Goal: Task Accomplishment & Management: Manage account settings

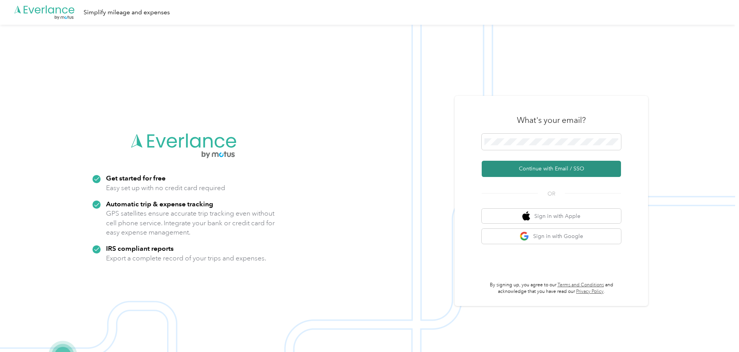
click at [517, 167] on button "Continue with Email / SSO" at bounding box center [551, 169] width 139 height 16
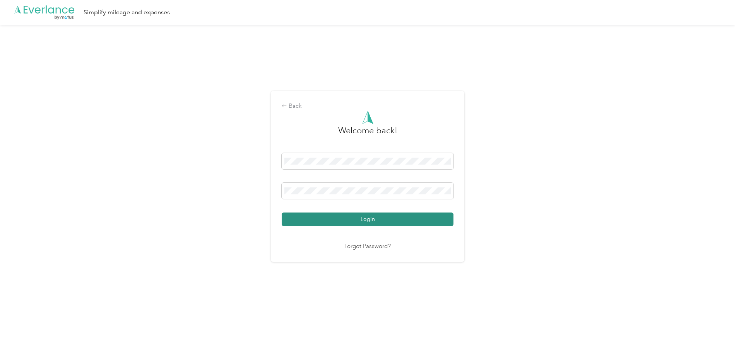
click at [352, 218] on button "Login" at bounding box center [368, 220] width 172 height 14
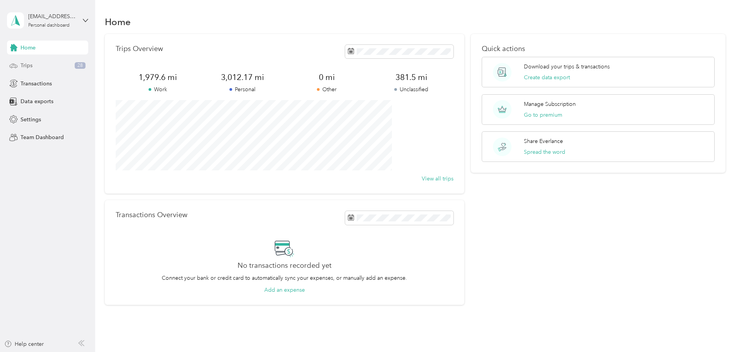
click at [32, 65] on span "Trips" at bounding box center [26, 65] width 12 height 8
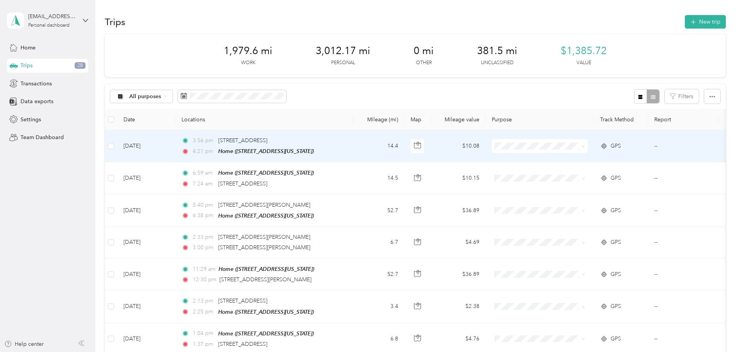
click at [571, 159] on span "Work" at bounding box center [598, 159] width 72 height 8
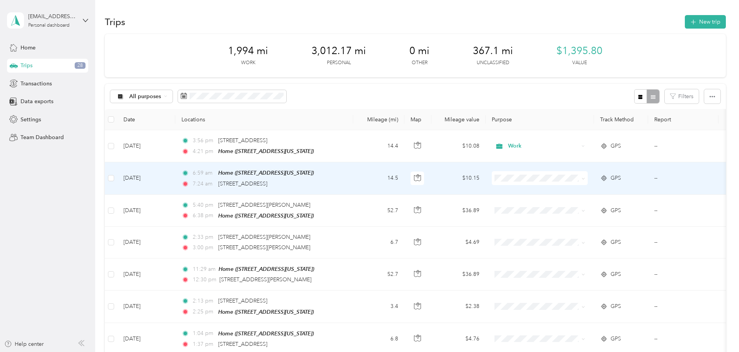
click at [571, 194] on li "Work" at bounding box center [591, 189] width 96 height 14
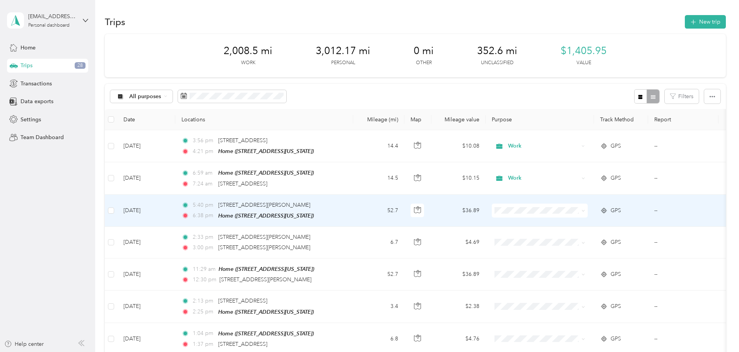
click at [578, 252] on li "Real Estate" at bounding box center [591, 251] width 96 height 14
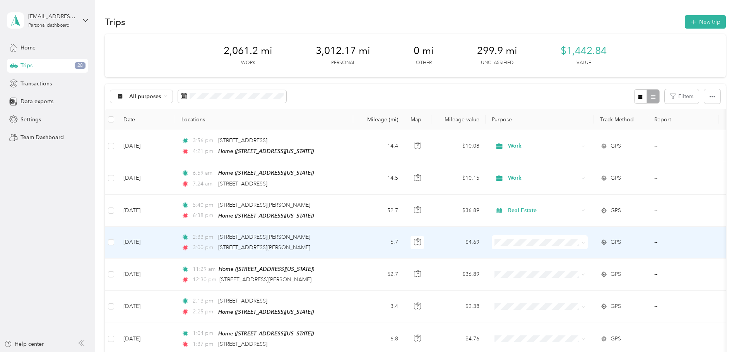
click at [583, 158] on span "Real Estate" at bounding box center [598, 158] width 72 height 8
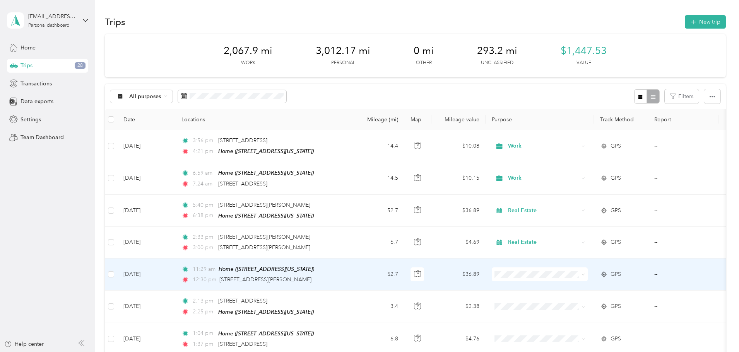
click at [578, 188] on span "Real Estate" at bounding box center [598, 188] width 72 height 8
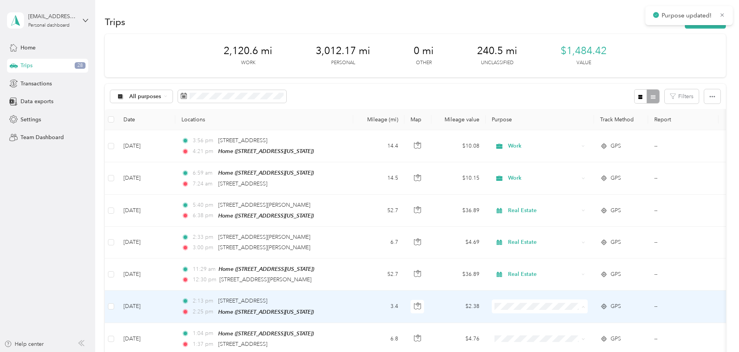
click at [576, 209] on span "Personal" at bounding box center [598, 209] width 72 height 8
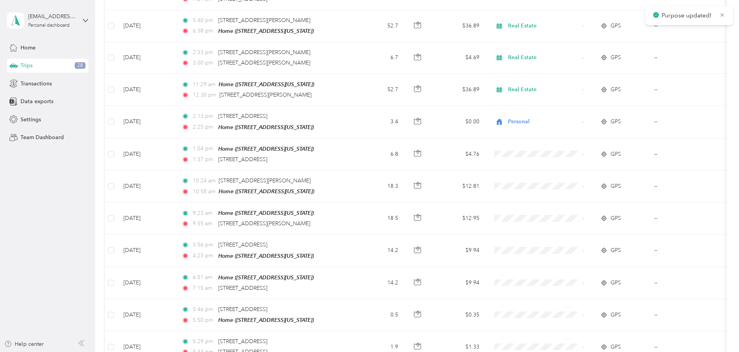
scroll to position [190, 0]
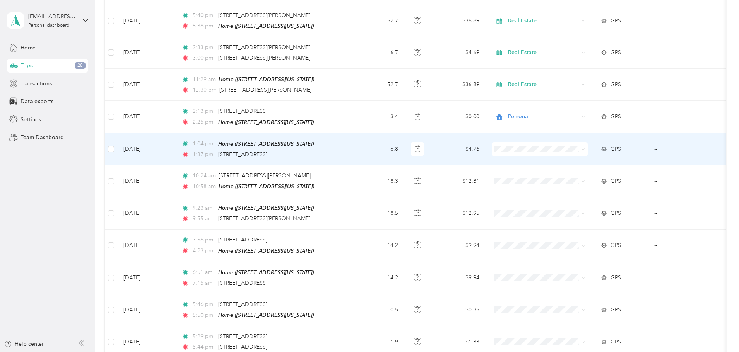
click at [569, 173] on span "Personal" at bounding box center [598, 175] width 72 height 8
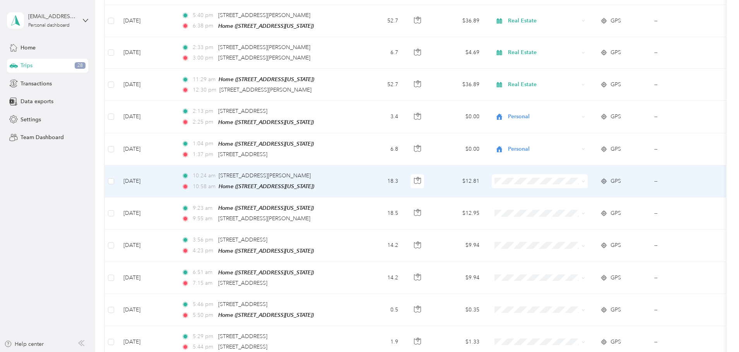
click at [580, 221] on li "Real Estate" at bounding box center [591, 219] width 96 height 14
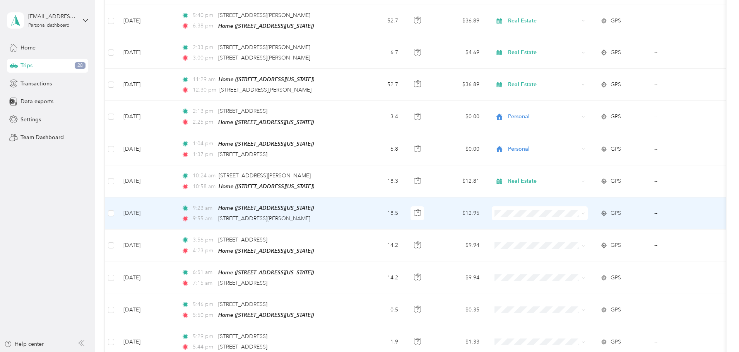
click at [575, 252] on li "Real Estate" at bounding box center [591, 248] width 96 height 14
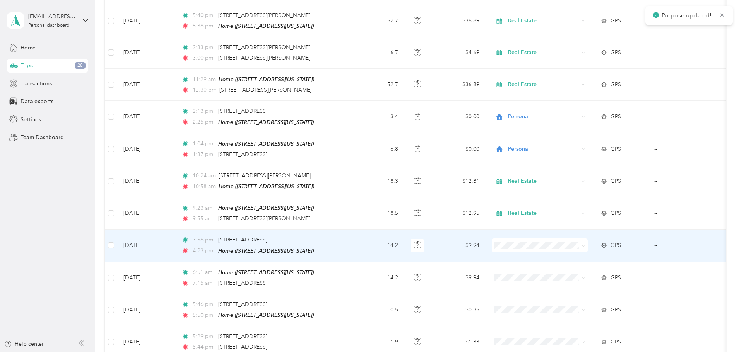
click at [564, 247] on span at bounding box center [540, 246] width 96 height 14
click at [570, 133] on li "Work" at bounding box center [591, 133] width 96 height 14
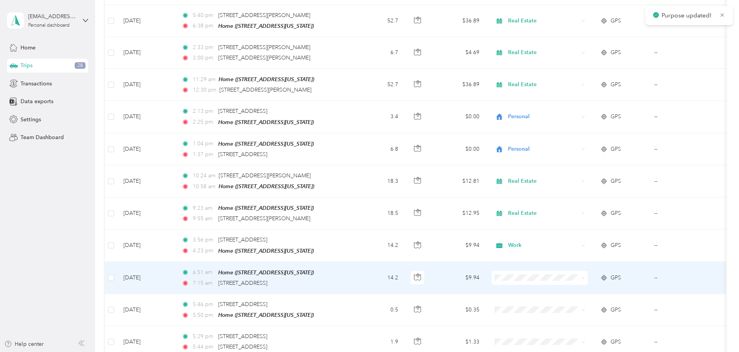
click at [567, 271] on span at bounding box center [540, 278] width 96 height 14
click at [573, 165] on li "Work" at bounding box center [591, 162] width 96 height 14
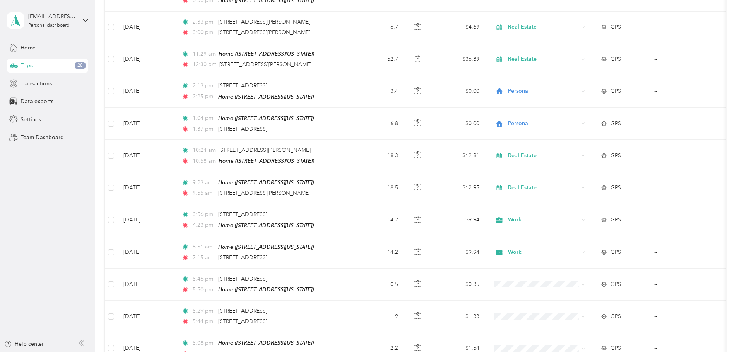
scroll to position [241, 0]
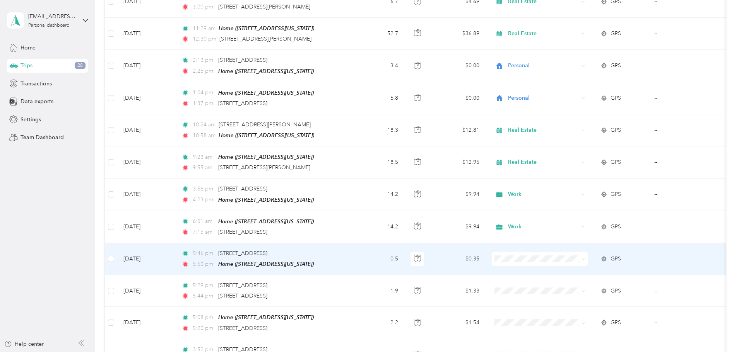
click at [576, 157] on span "Personal" at bounding box center [598, 159] width 72 height 8
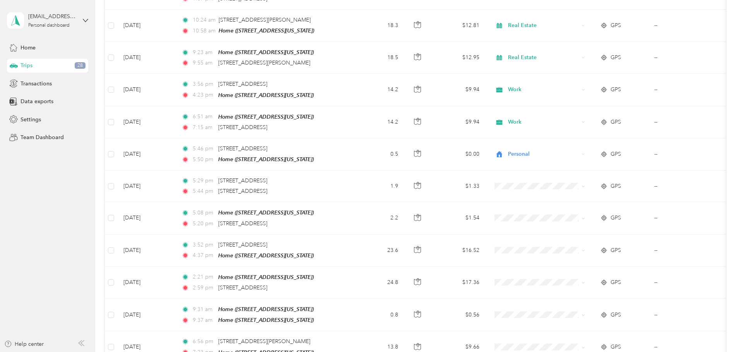
scroll to position [347, 0]
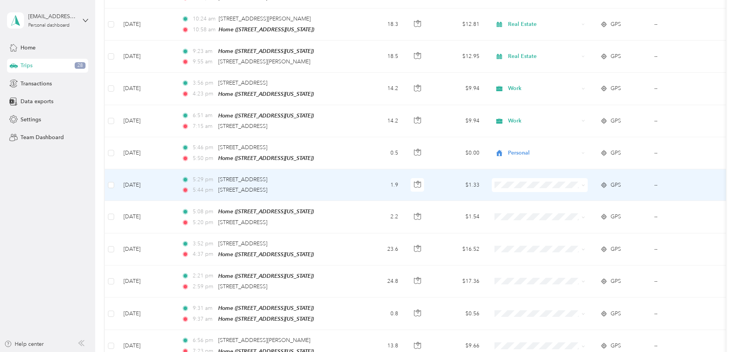
click at [576, 221] on span "Real Estate" at bounding box center [598, 221] width 72 height 8
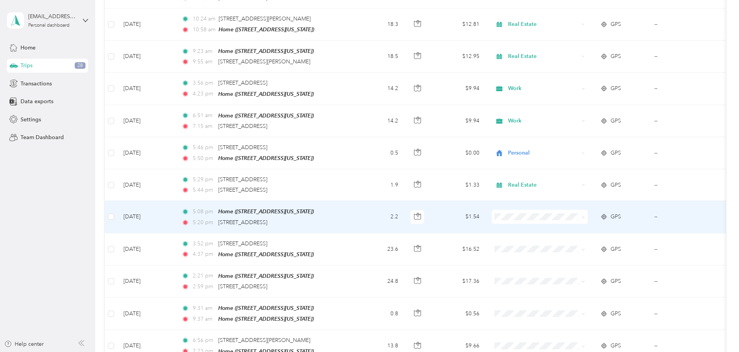
click at [576, 254] on li "Real Estate" at bounding box center [591, 255] width 96 height 14
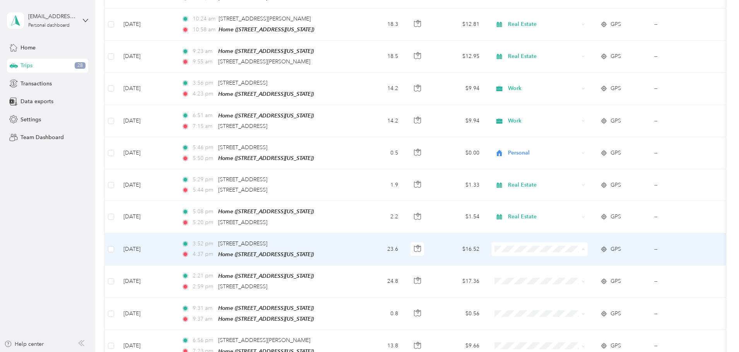
click at [577, 164] on li "Real Estate" at bounding box center [591, 162] width 96 height 14
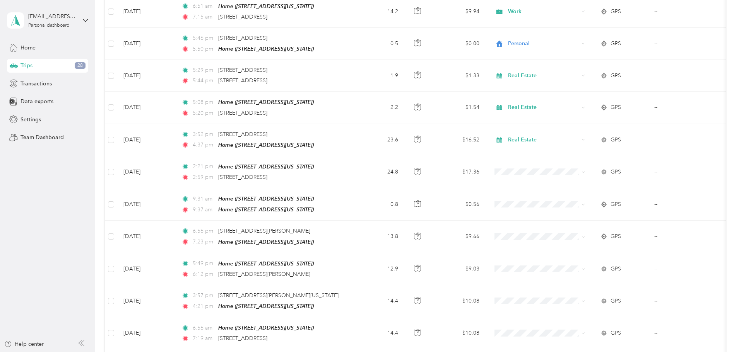
scroll to position [459, 0]
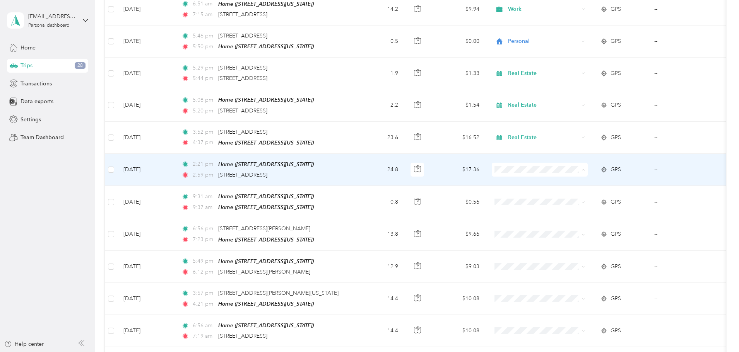
click at [576, 207] on li "Real Estate" at bounding box center [591, 206] width 96 height 14
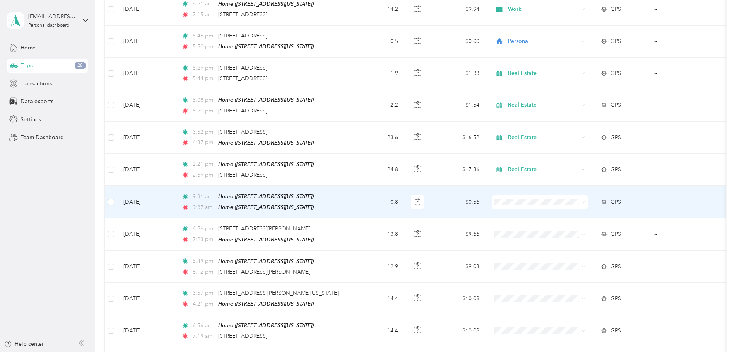
click at [575, 225] on li "Personal" at bounding box center [591, 222] width 96 height 14
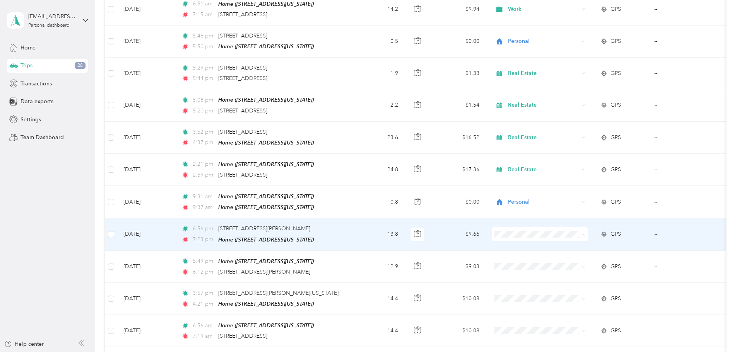
click at [582, 269] on span "Real Estate" at bounding box center [598, 270] width 72 height 8
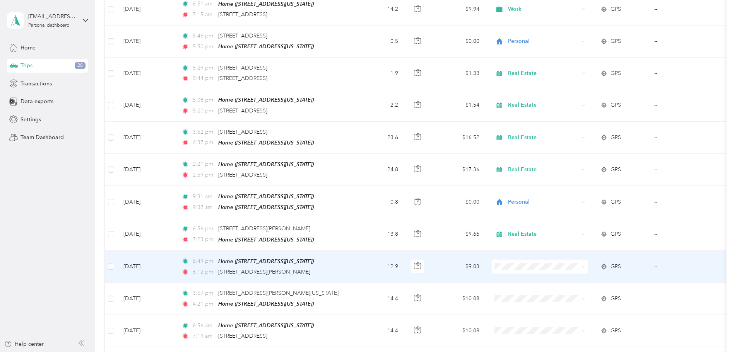
click at [573, 176] on span "Real Estate" at bounding box center [598, 176] width 72 height 8
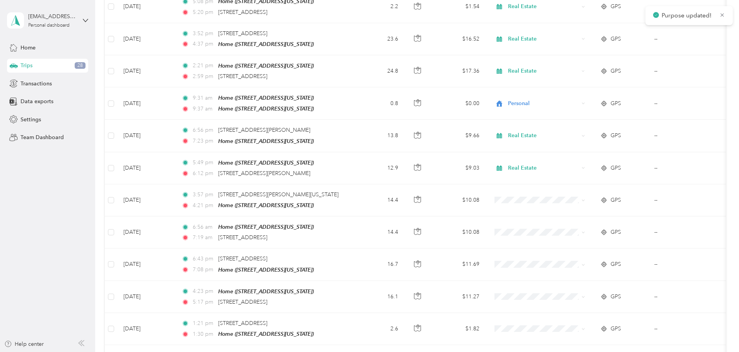
scroll to position [559, 0]
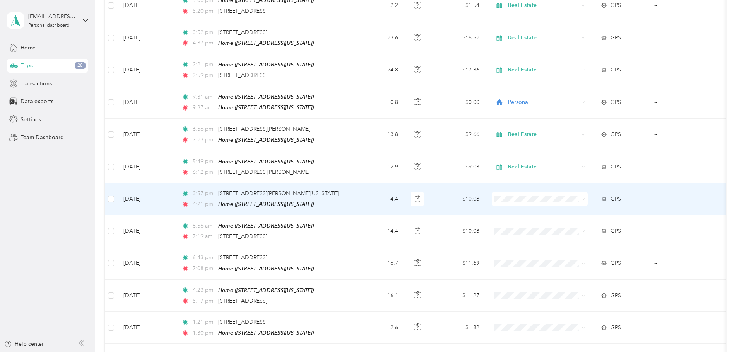
click at [572, 233] on span "Real Estate" at bounding box center [598, 233] width 72 height 8
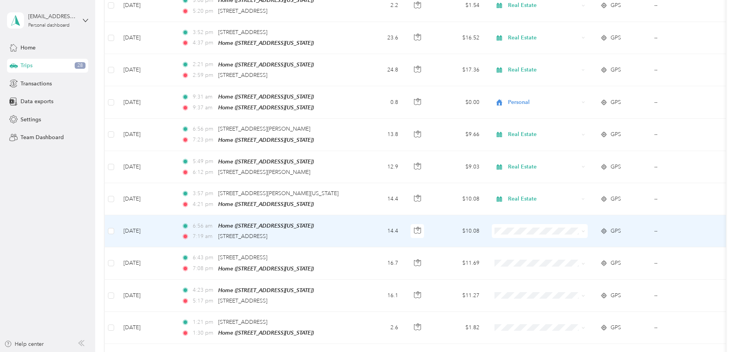
click at [573, 238] on span "Work" at bounding box center [598, 236] width 72 height 8
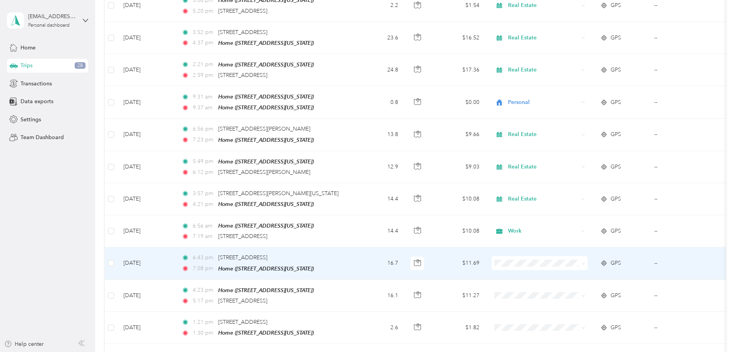
click at [575, 157] on span "Personal" at bounding box center [598, 159] width 72 height 8
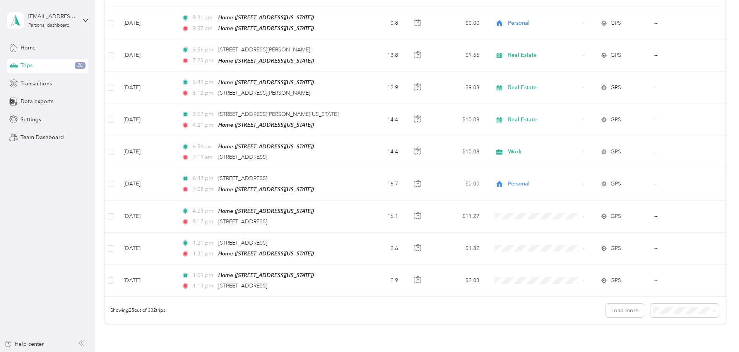
scroll to position [654, 0]
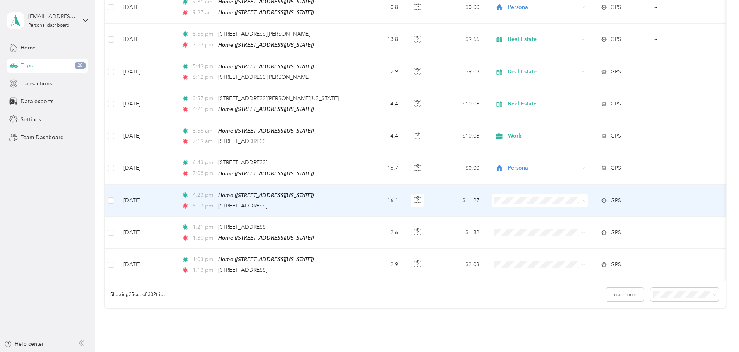
click at [575, 221] on li "Personal" at bounding box center [591, 221] width 96 height 14
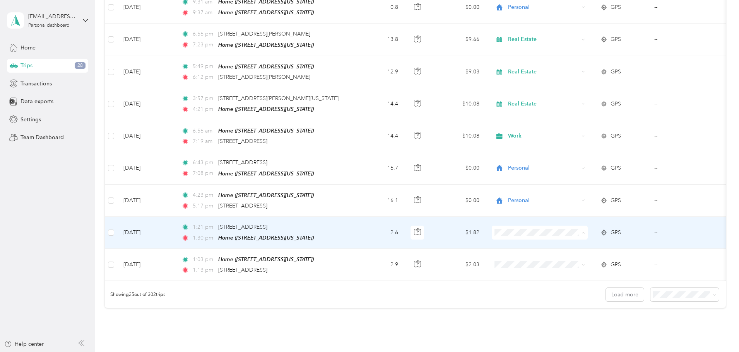
click at [577, 251] on span "Personal" at bounding box center [598, 252] width 72 height 8
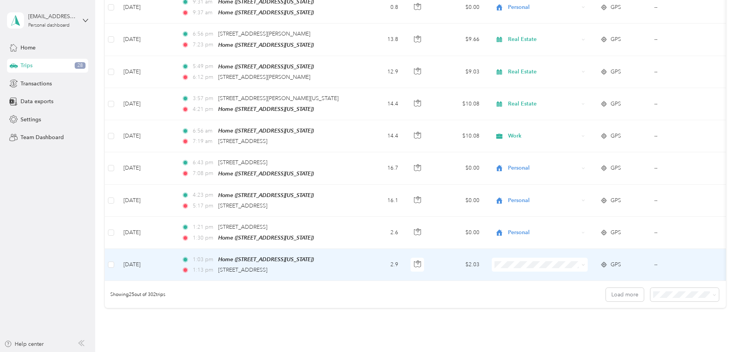
click at [572, 158] on span "Personal" at bounding box center [598, 160] width 72 height 8
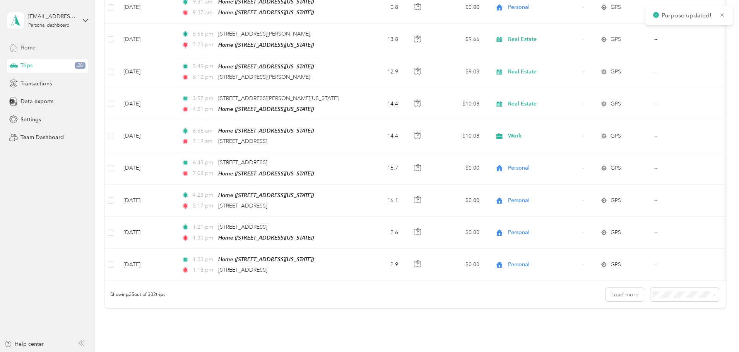
click at [31, 49] on span "Home" at bounding box center [27, 48] width 15 height 8
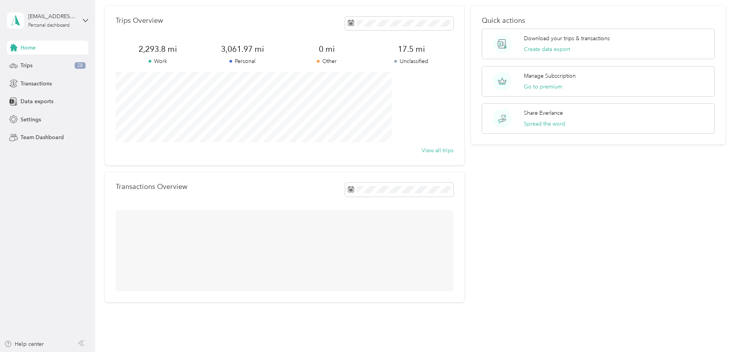
scroll to position [33, 0]
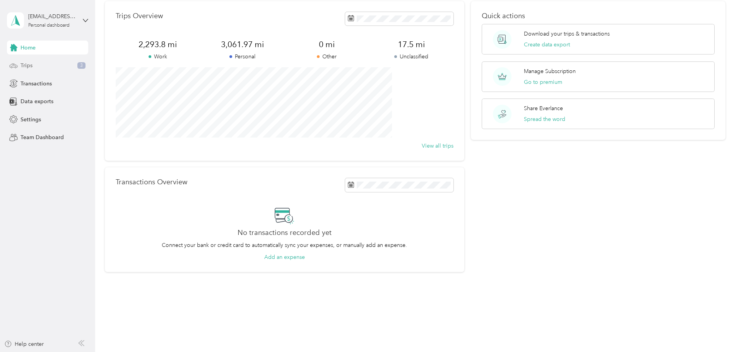
click at [28, 66] on span "Trips" at bounding box center [26, 65] width 12 height 8
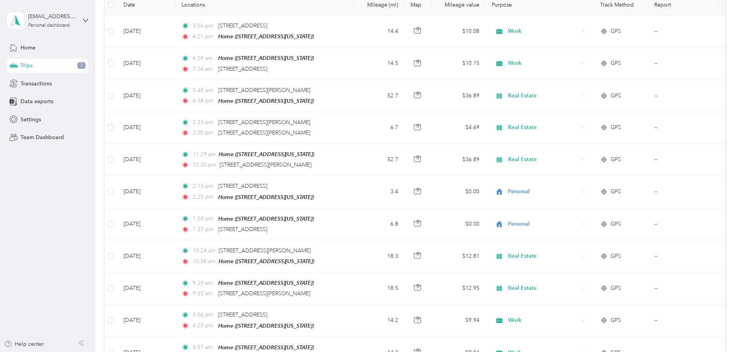
scroll to position [654, 0]
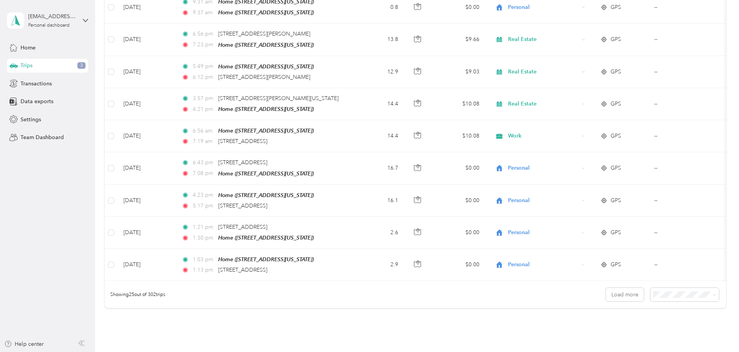
click at [624, 319] on li "50 per load" at bounding box center [631, 317] width 68 height 14
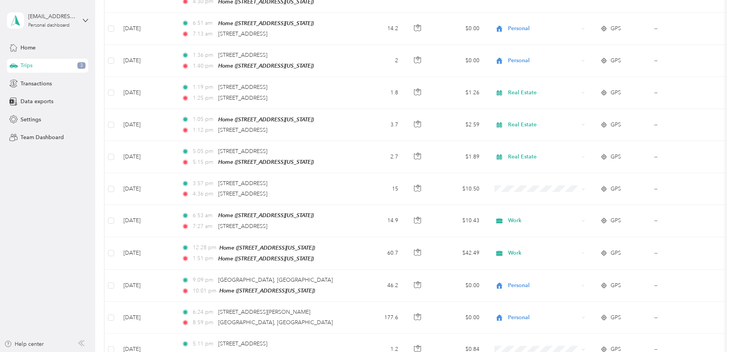
scroll to position [1341, 0]
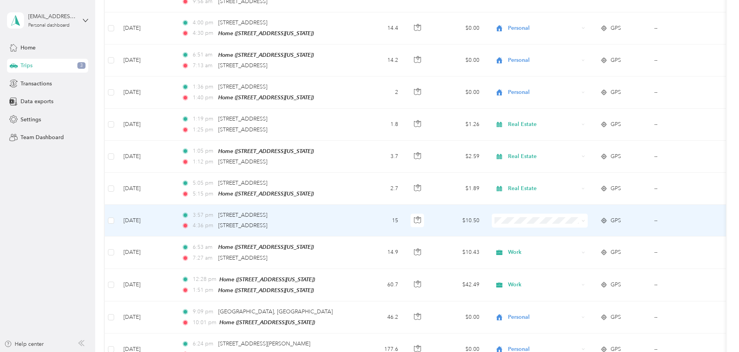
click at [572, 219] on span "Work" at bounding box center [598, 217] width 72 height 8
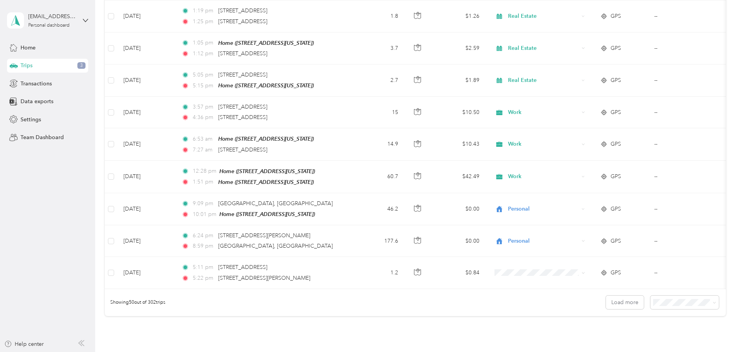
scroll to position [1445, 0]
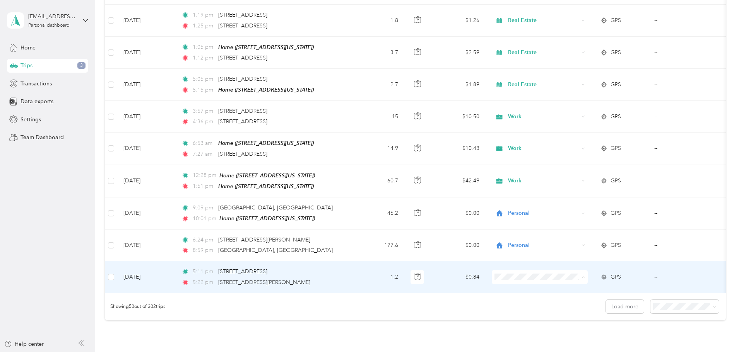
click at [571, 166] on li "Personal" at bounding box center [591, 164] width 96 height 14
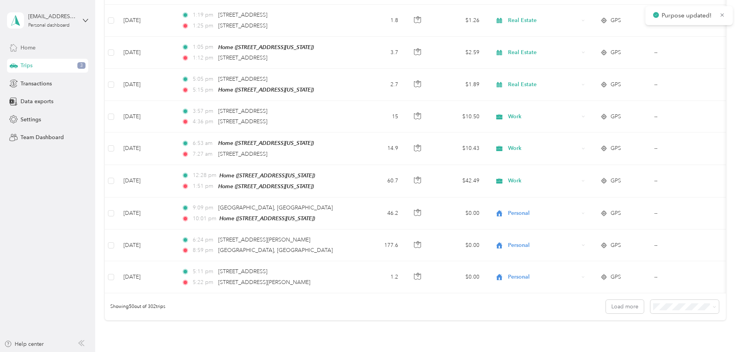
click at [34, 51] on span "Home" at bounding box center [27, 48] width 15 height 8
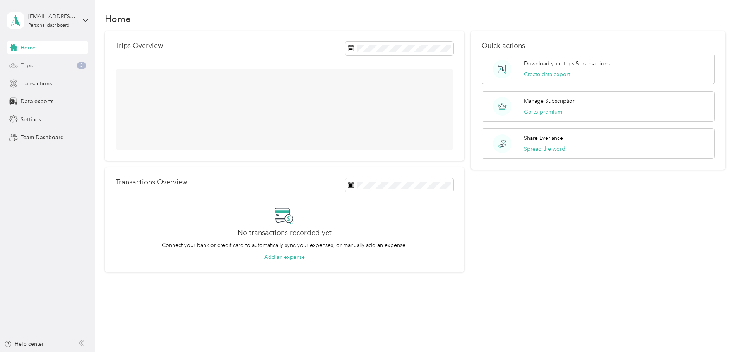
scroll to position [33, 0]
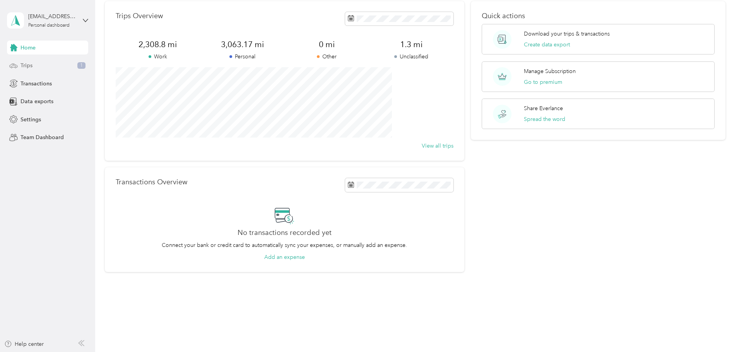
click at [29, 68] on span "Trips" at bounding box center [26, 65] width 12 height 8
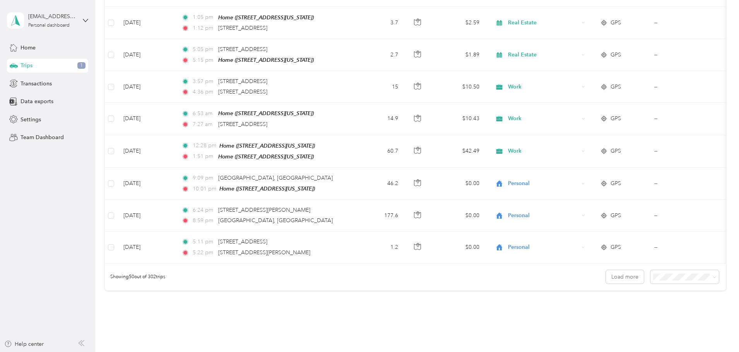
scroll to position [1477, 0]
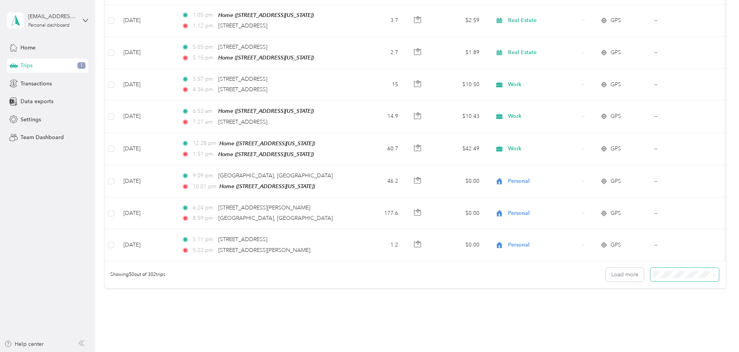
click at [650, 268] on span at bounding box center [684, 275] width 68 height 14
click at [627, 306] on li "100 per load" at bounding box center [631, 305] width 68 height 14
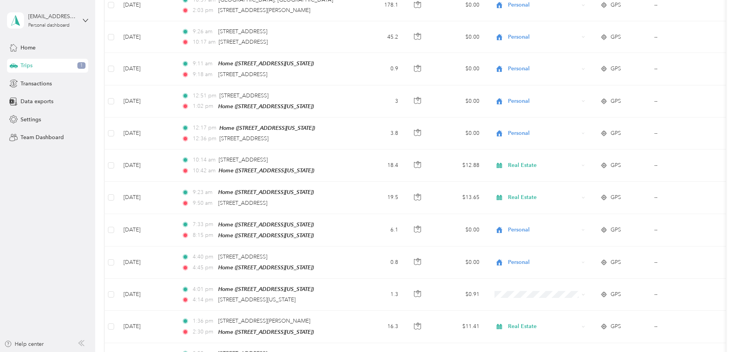
scroll to position [1816, 0]
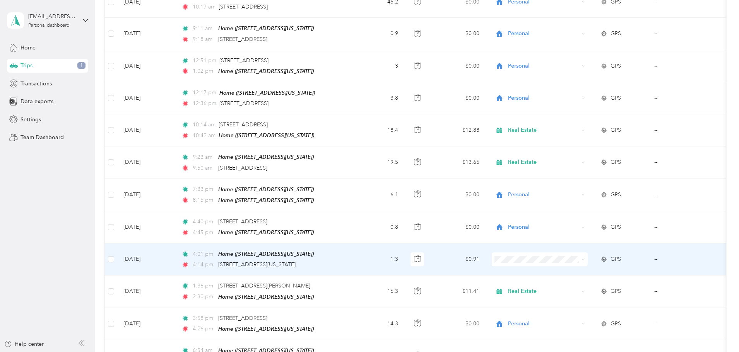
click at [572, 130] on li "Work" at bounding box center [591, 128] width 96 height 14
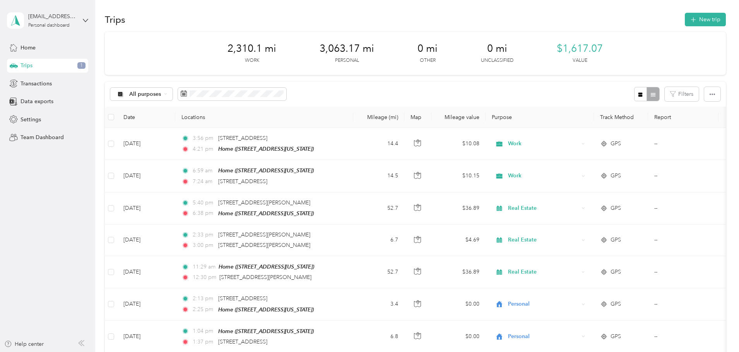
scroll to position [0, 0]
